Goal: Learn about a topic

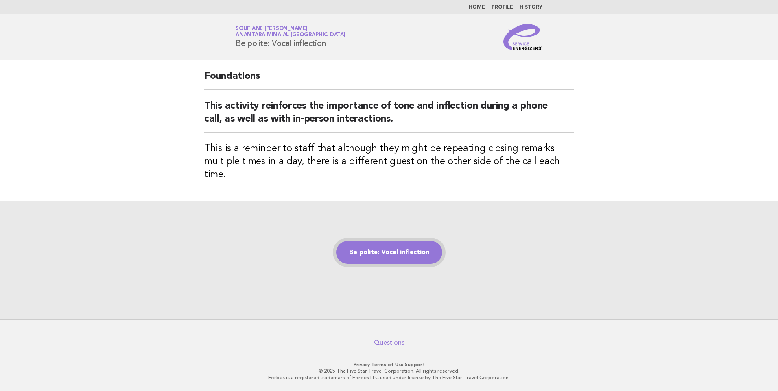
click at [379, 245] on link "Be polite: Vocal inflection" at bounding box center [389, 252] width 106 height 23
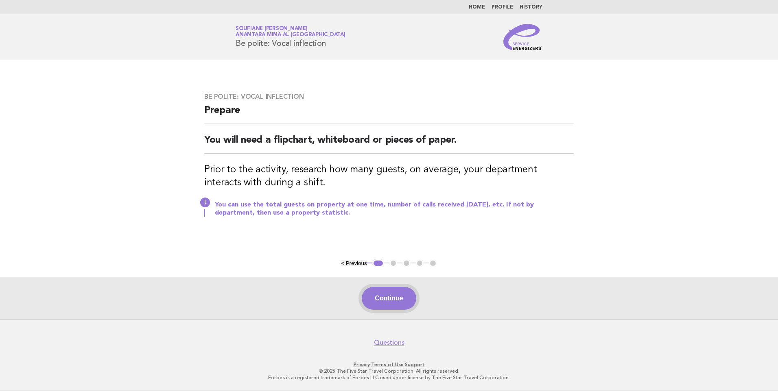
click at [385, 302] on button "Continue" at bounding box center [389, 298] width 54 height 23
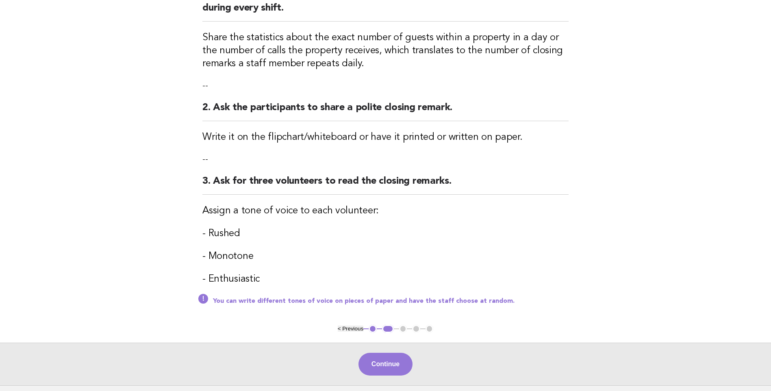
scroll to position [188, 0]
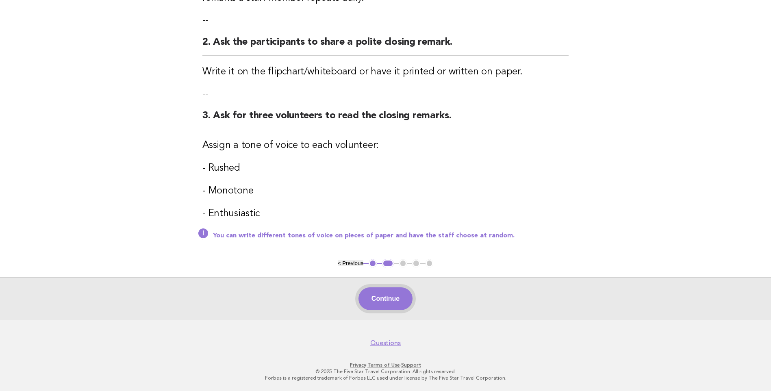
click at [386, 298] on button "Continue" at bounding box center [386, 299] width 54 height 23
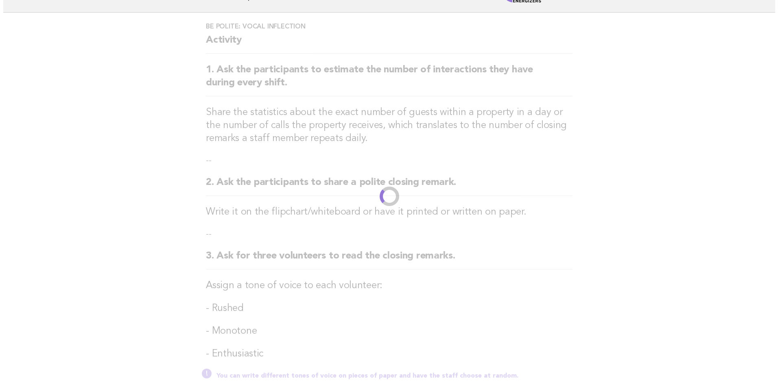
scroll to position [0, 0]
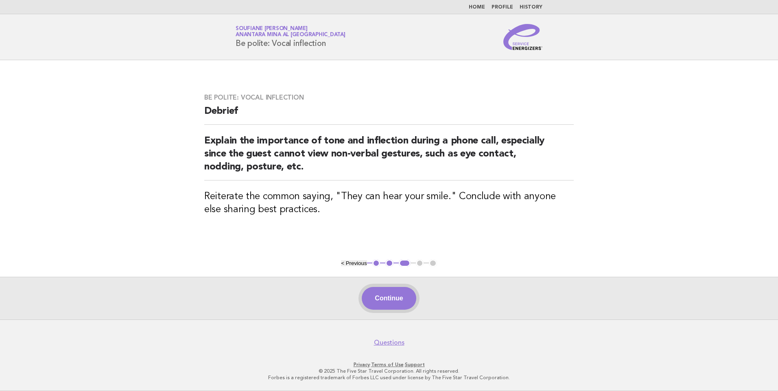
click at [394, 299] on button "Continue" at bounding box center [389, 298] width 54 height 23
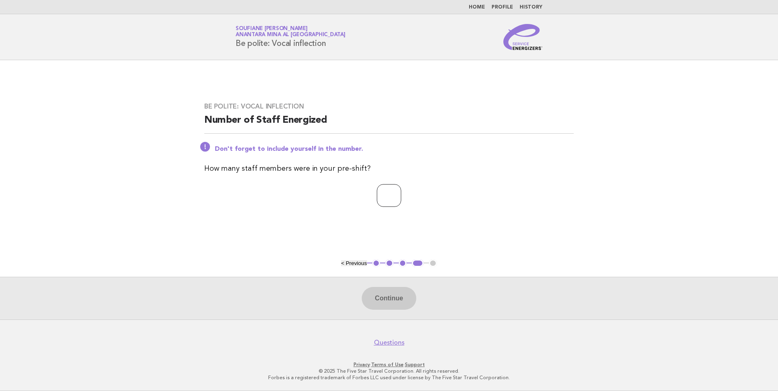
click at [394, 194] on input "number" at bounding box center [389, 195] width 24 height 23
type input "*"
click at [398, 302] on button "Continue" at bounding box center [389, 298] width 54 height 23
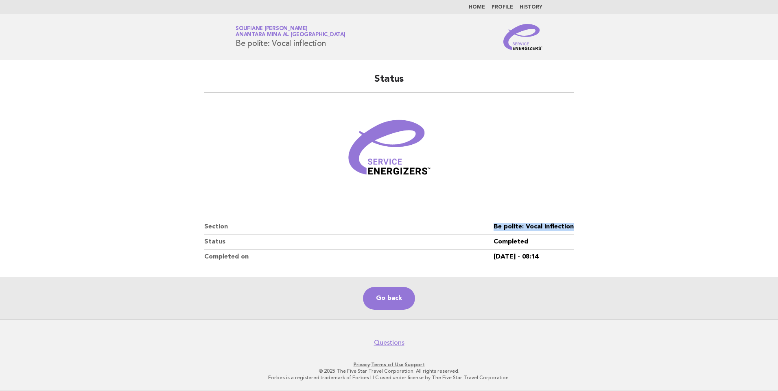
drag, startPoint x: 573, startPoint y: 227, endPoint x: 486, endPoint y: 227, distance: 87.0
click at [486, 227] on dl "Section Be polite: Vocal inflection Status Completed Completed on 24/Aug/2025 -…" at bounding box center [388, 242] width 369 height 45
copy dl "Be polite: Vocal inflection"
